Goal: Navigation & Orientation: Go to known website

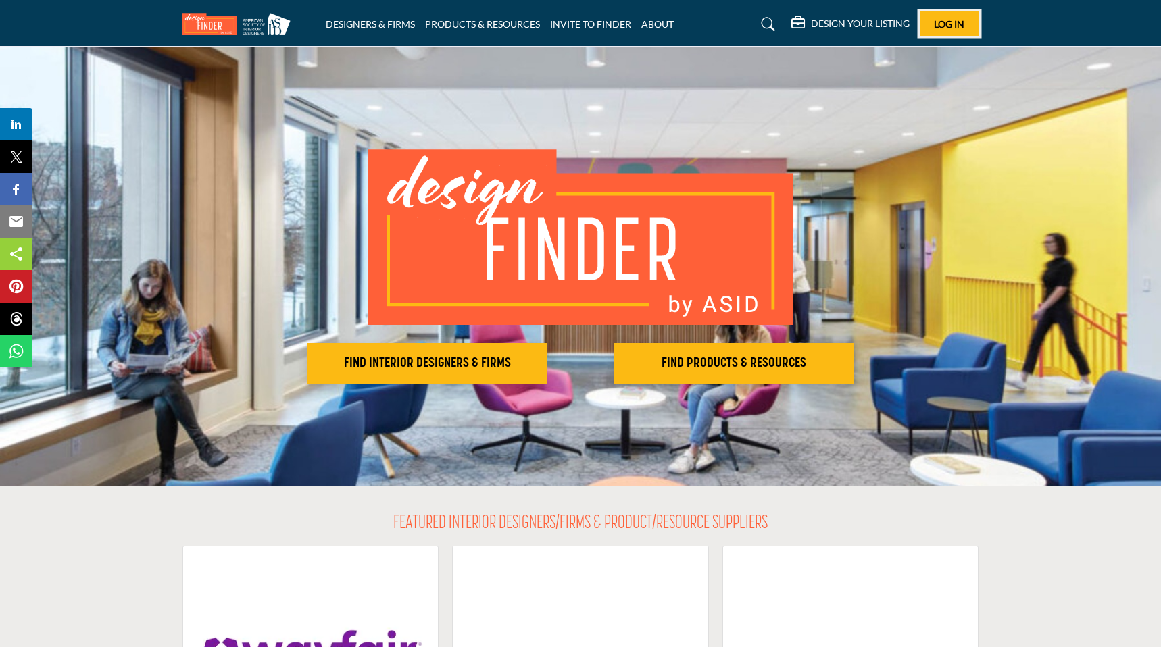
click at [933, 20] on button "Log In" at bounding box center [949, 23] width 59 height 25
